Goal: Browse casually

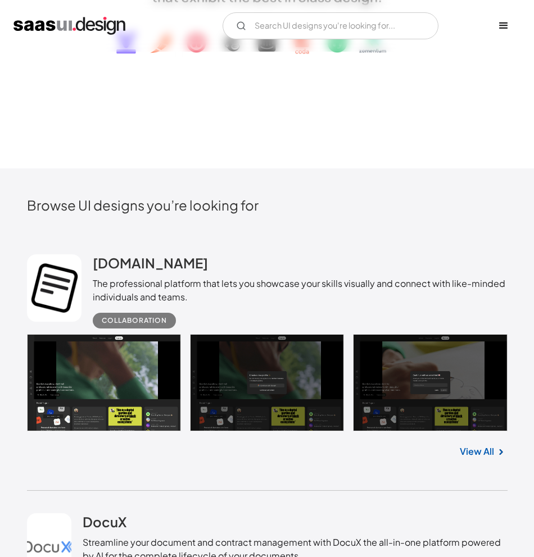
scroll to position [337, 0]
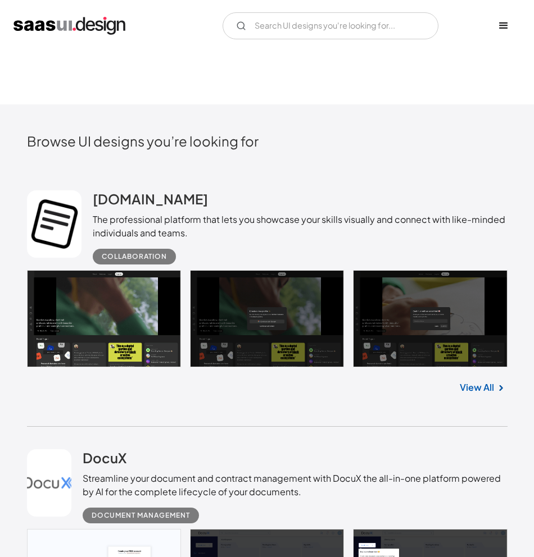
click at [126, 313] on link at bounding box center [267, 318] width 480 height 97
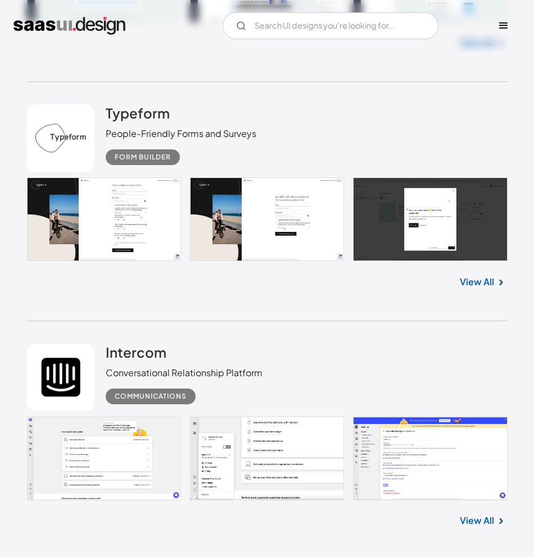
scroll to position [2640, 0]
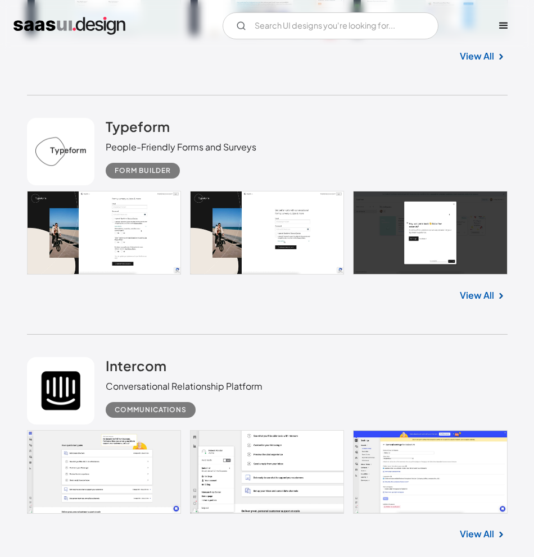
click at [483, 299] on link "View All" at bounding box center [477, 295] width 34 height 13
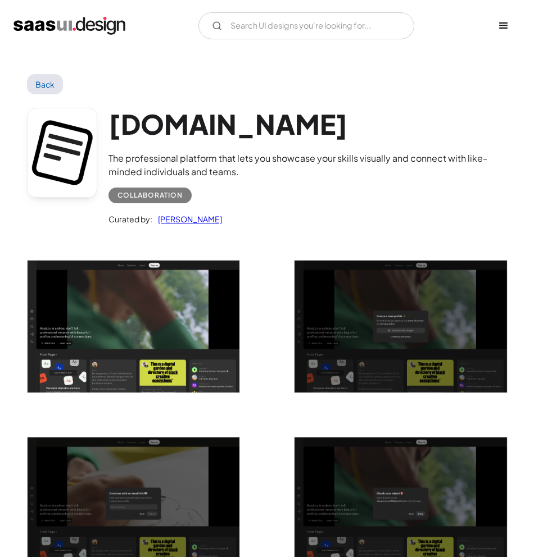
click at [49, 81] on link "Back" at bounding box center [45, 84] width 37 height 20
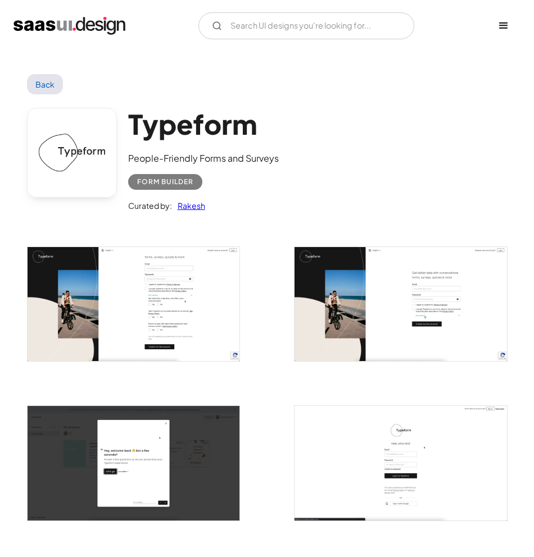
click at [46, 87] on link "Back" at bounding box center [45, 84] width 37 height 20
